Goal: Task Accomplishment & Management: Complete application form

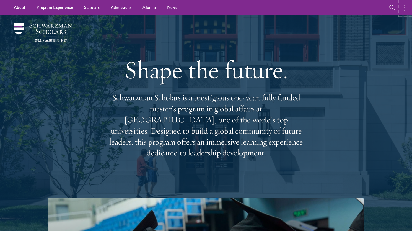
click at [400, 9] on button "button" at bounding box center [406, 7] width 12 height 15
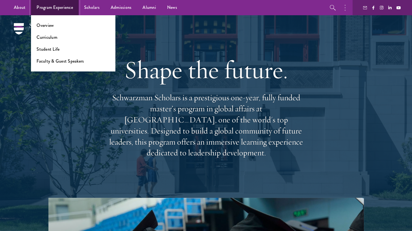
click at [71, 1] on link "Program Experience" at bounding box center [55, 7] width 48 height 15
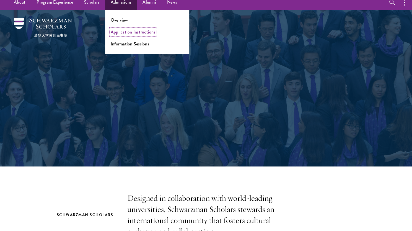
click at [126, 32] on link "Application Instructions" at bounding box center [133, 32] width 45 height 6
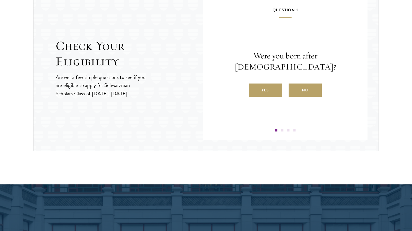
scroll to position [602, 0]
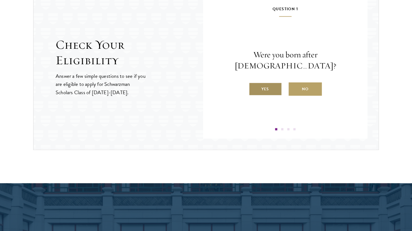
click at [253, 84] on label "Yes" at bounding box center [265, 88] width 33 height 13
click at [253, 84] on input "Yes" at bounding box center [251, 85] width 5 height 5
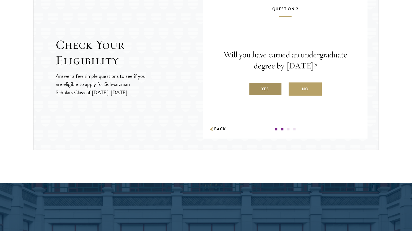
click at [262, 85] on label "Yes" at bounding box center [265, 88] width 33 height 13
click at [254, 85] on input "Yes" at bounding box center [251, 85] width 5 height 5
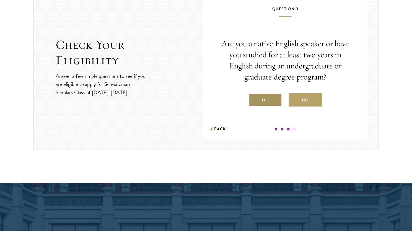
click at [267, 96] on label "Yes" at bounding box center [265, 99] width 33 height 13
click at [254, 96] on input "Yes" at bounding box center [251, 96] width 5 height 5
click at [0, 0] on label "No" at bounding box center [0, 0] width 0 height 0
click at [0, 0] on input "No" at bounding box center [0, 0] width 0 height 0
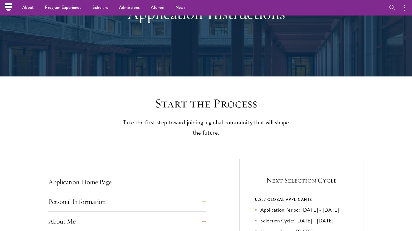
scroll to position [0, 0]
